Goal: Check status: Check status

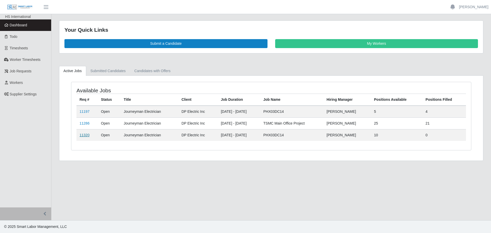
click at [82, 137] on link "11320" at bounding box center [85, 135] width 10 height 4
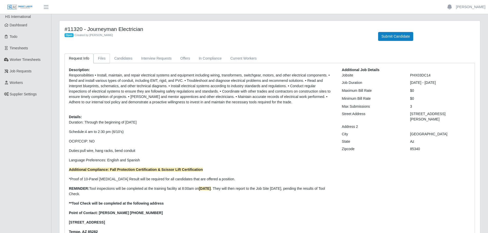
click at [99, 56] on link "Files" at bounding box center [101, 58] width 16 height 10
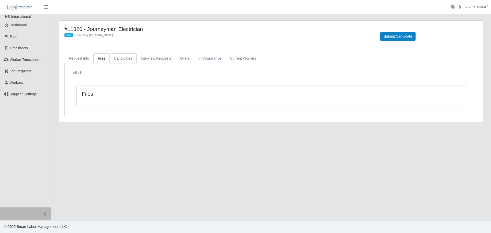
click at [124, 56] on link "Candidates" at bounding box center [123, 58] width 27 height 10
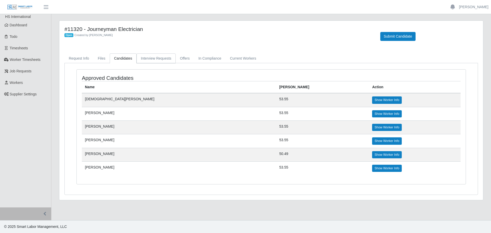
click at [160, 60] on link "Interview Requests" at bounding box center [156, 58] width 39 height 10
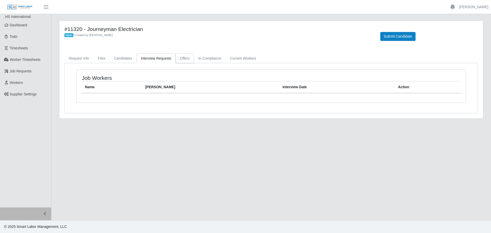
click at [180, 61] on link "Offers" at bounding box center [185, 58] width 18 height 10
click at [201, 59] on link "In Compliance" at bounding box center [210, 58] width 32 height 10
click at [233, 54] on link "Current Workers" at bounding box center [243, 58] width 35 height 10
click at [104, 57] on link "Files" at bounding box center [101, 58] width 16 height 10
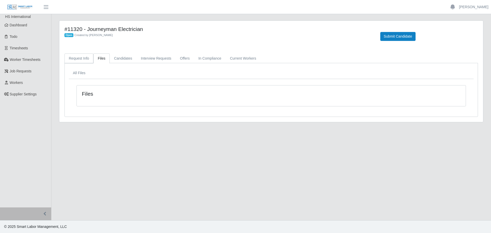
click at [80, 62] on link "Request Info" at bounding box center [78, 58] width 29 height 10
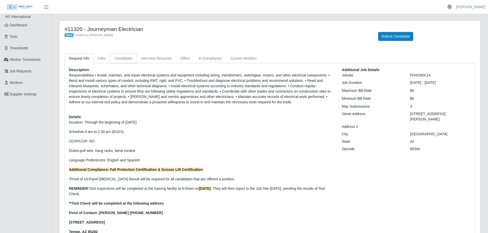
click at [117, 58] on link "Candidates" at bounding box center [123, 58] width 27 height 10
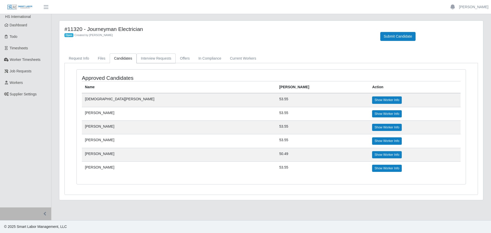
click at [139, 55] on link "Interview Requests" at bounding box center [156, 58] width 39 height 10
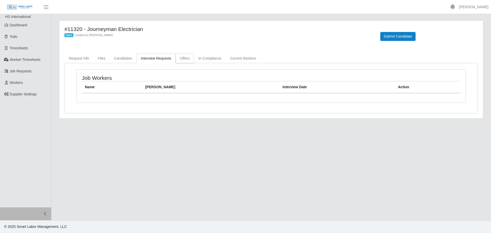
click at [180, 56] on link "Offers" at bounding box center [185, 58] width 18 height 10
click at [196, 56] on link "In Compliance" at bounding box center [210, 58] width 32 height 10
click at [235, 58] on link "Current Workers" at bounding box center [243, 58] width 35 height 10
click at [120, 63] on link "Candidates" at bounding box center [123, 58] width 27 height 10
